Goal: Find specific page/section: Find specific page/section

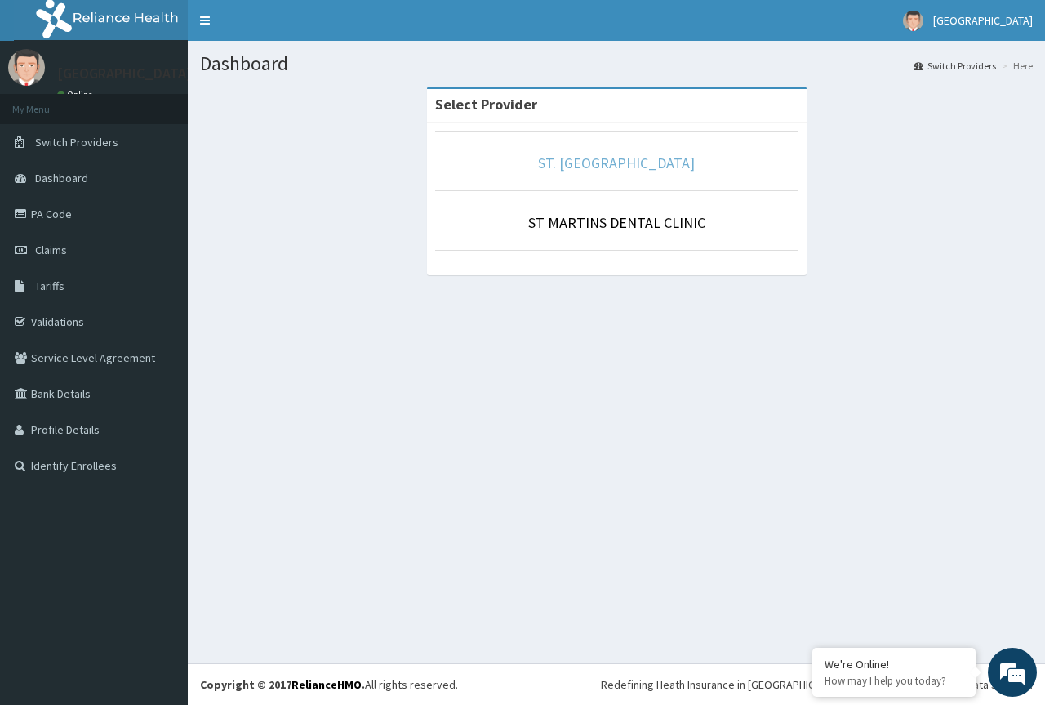
click at [617, 166] on link "ST. [GEOGRAPHIC_DATA]" at bounding box center [616, 163] width 157 height 19
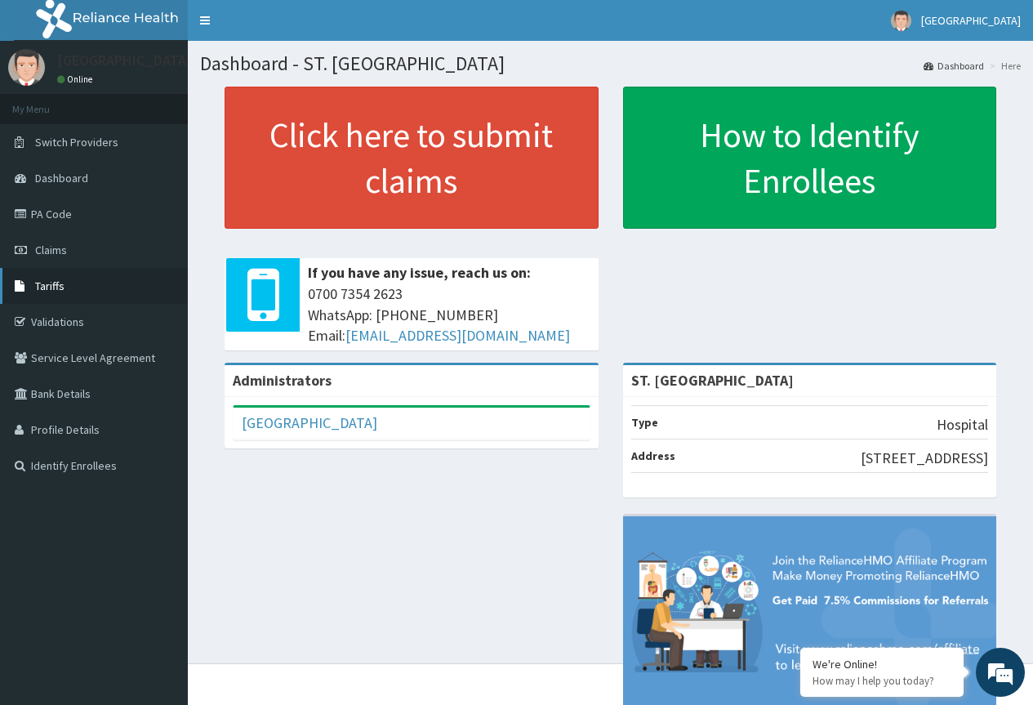
click at [57, 284] on span "Tariffs" at bounding box center [49, 286] width 29 height 15
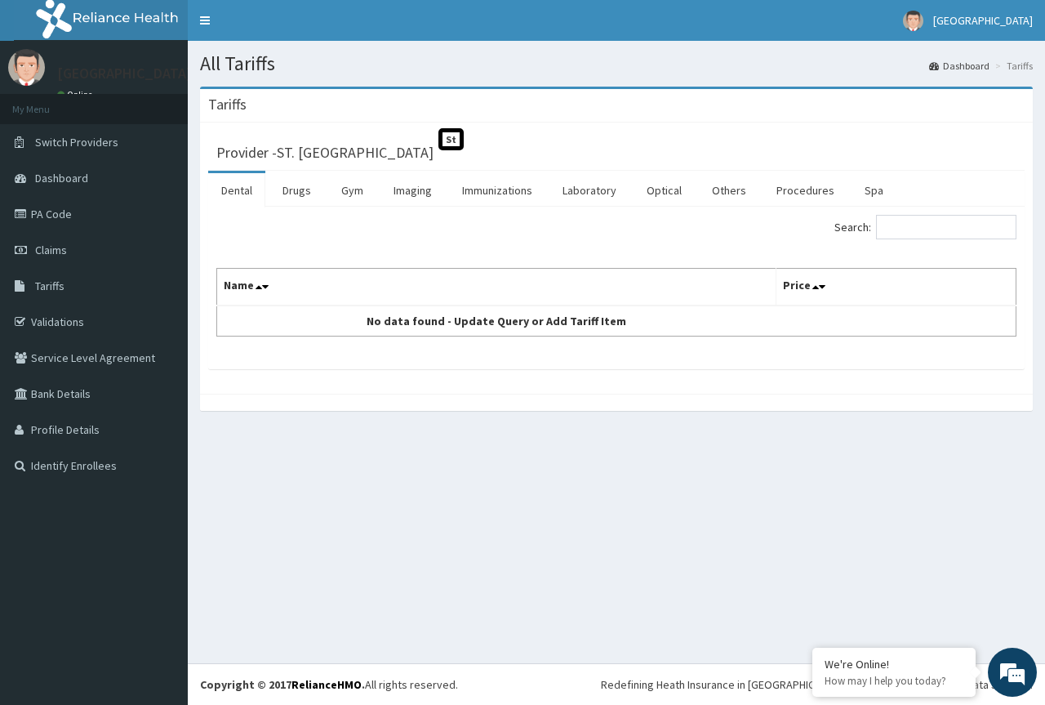
click at [638, 43] on section "All Tariffs Dashboard Tariffs" at bounding box center [617, 57] width 858 height 33
click at [802, 194] on link "Procedures" at bounding box center [806, 190] width 84 height 34
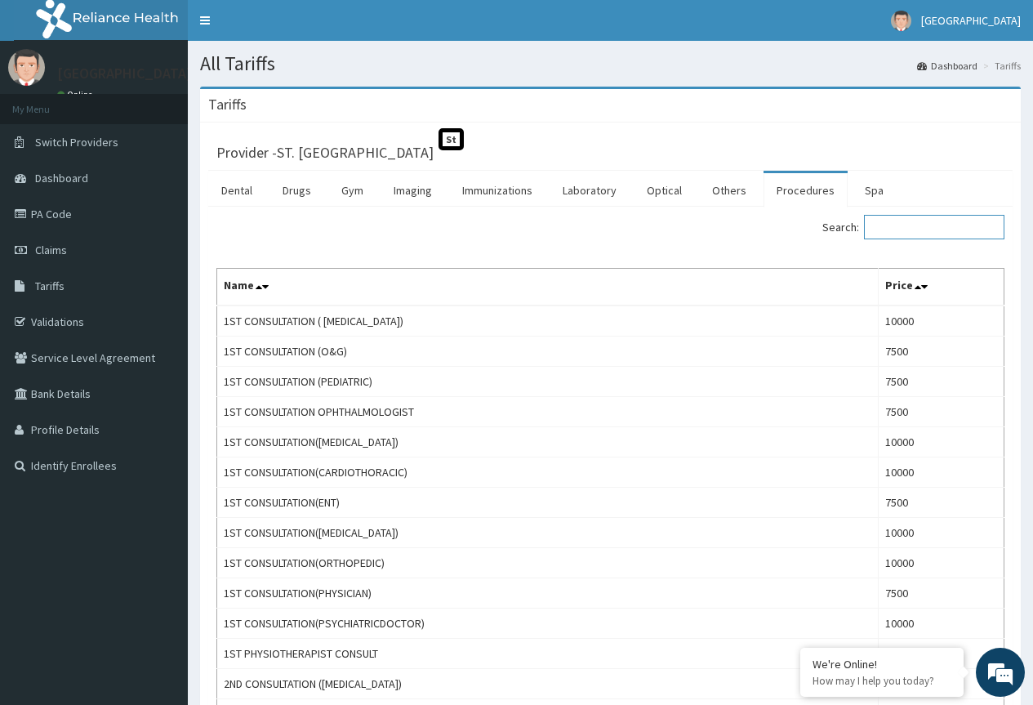
click at [910, 228] on input "Search:" at bounding box center [934, 227] width 140 height 25
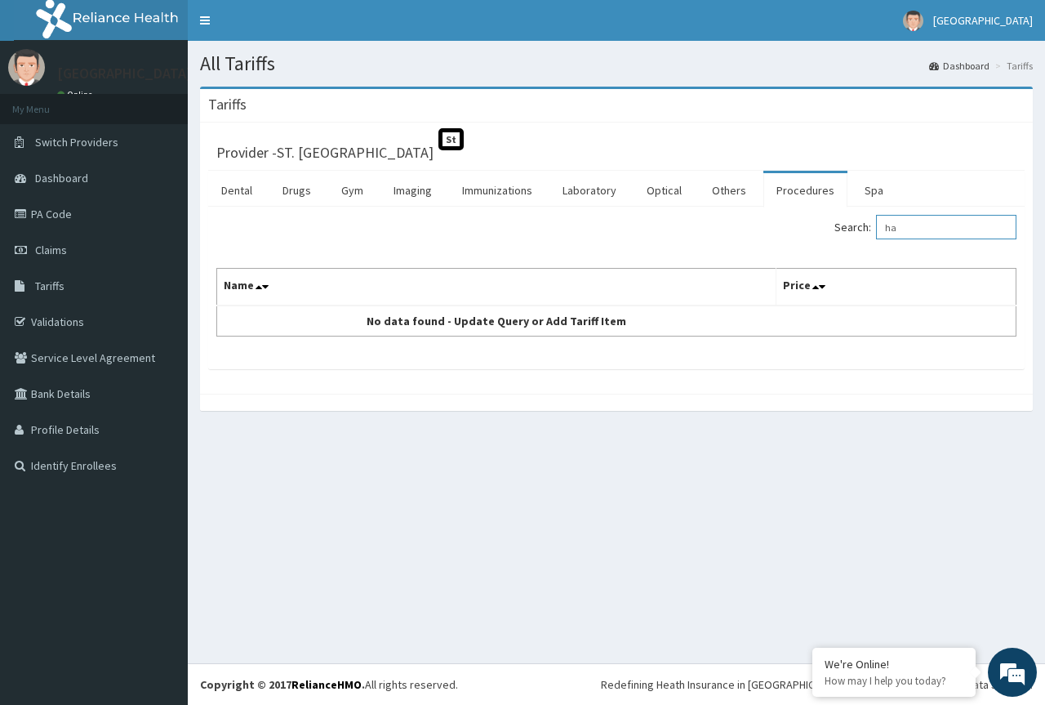
type input "h"
